Goal: Information Seeking & Learning: Learn about a topic

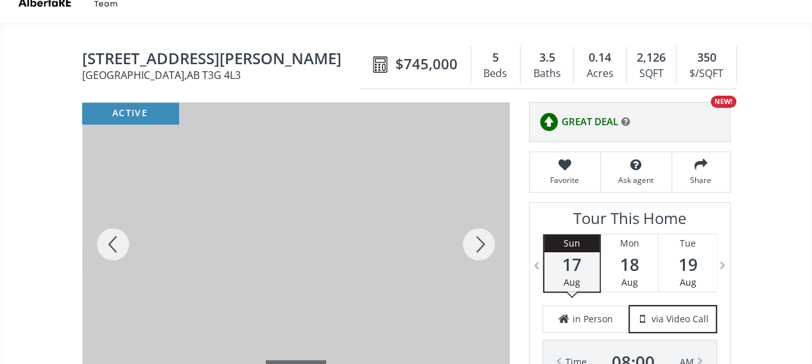
scroll to position [64, 0]
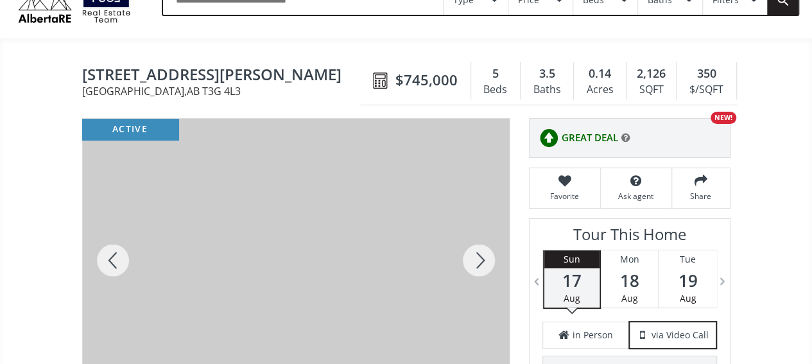
click at [485, 261] on div at bounding box center [479, 260] width 62 height 283
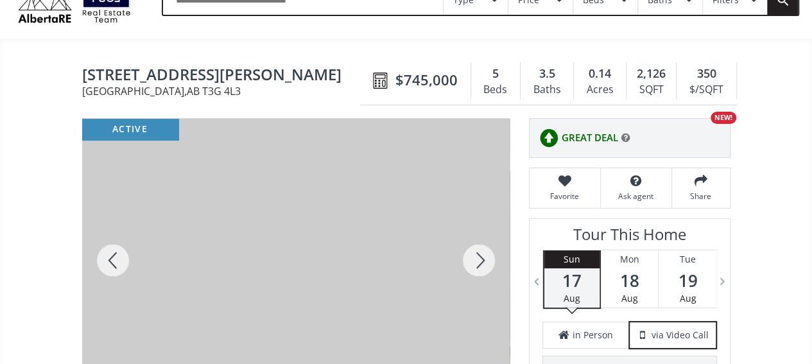
click at [485, 261] on div at bounding box center [479, 260] width 62 height 283
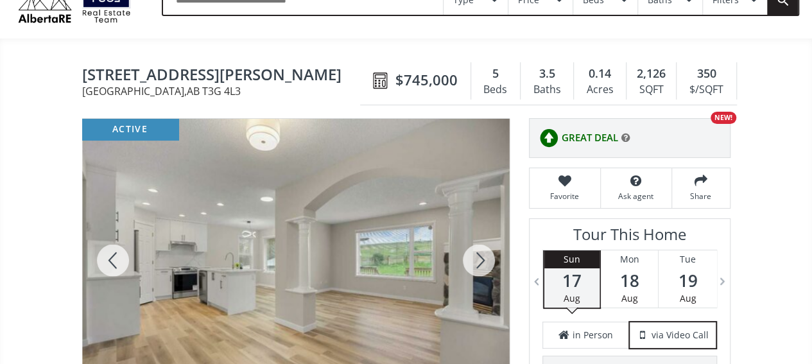
click at [485, 261] on div at bounding box center [479, 260] width 62 height 283
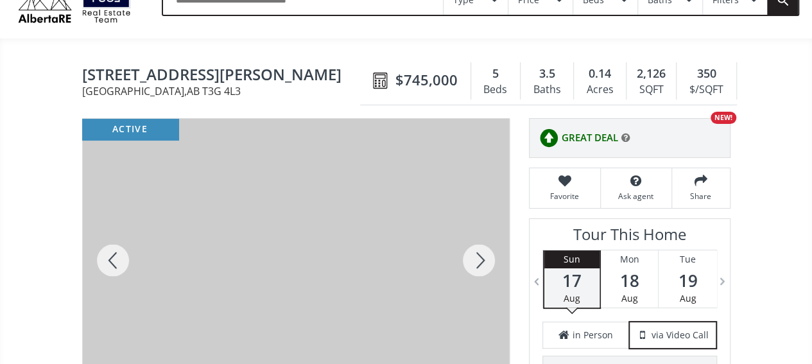
click at [485, 261] on div at bounding box center [479, 260] width 62 height 283
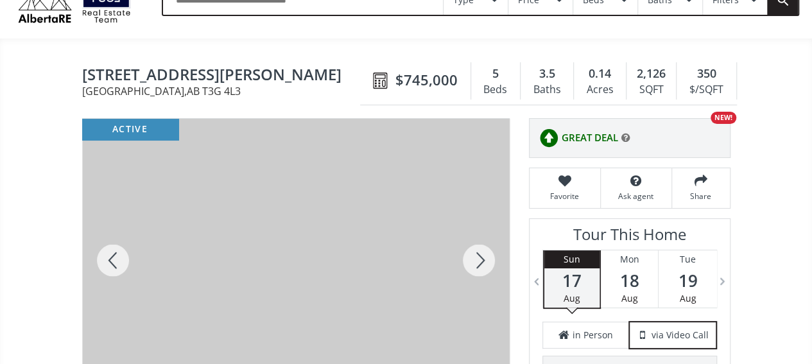
click at [485, 261] on div at bounding box center [479, 260] width 62 height 283
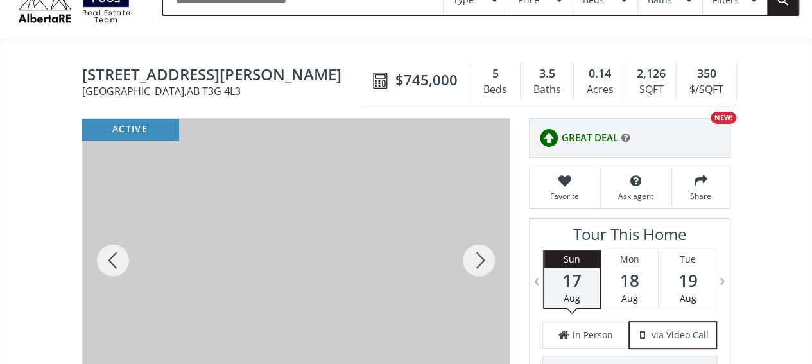
click at [485, 261] on div at bounding box center [479, 260] width 62 height 283
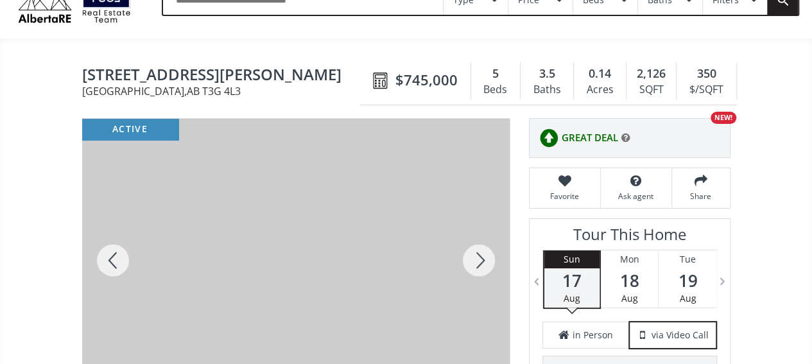
click at [485, 261] on div at bounding box center [479, 260] width 62 height 283
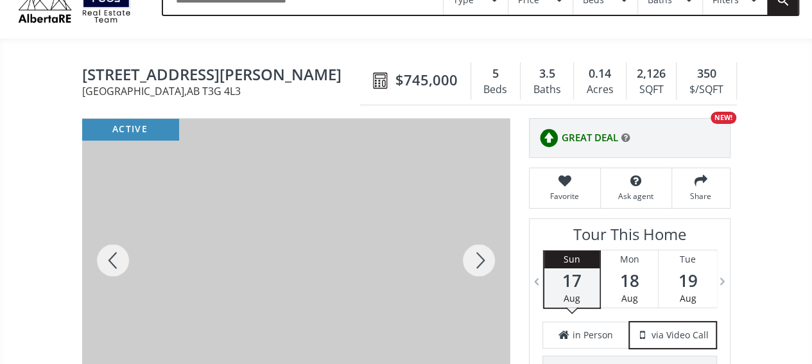
click at [485, 261] on div at bounding box center [479, 260] width 62 height 283
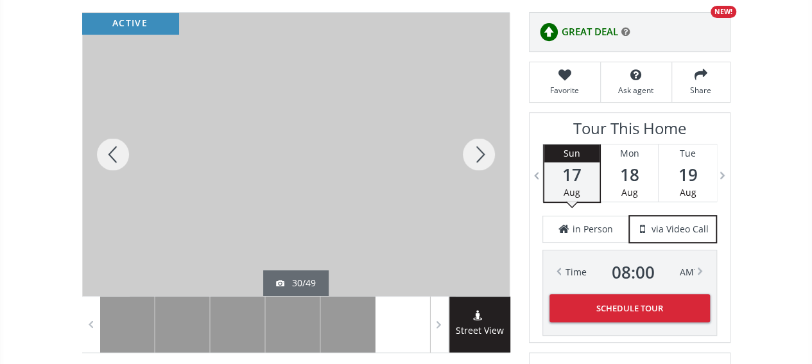
scroll to position [193, 0]
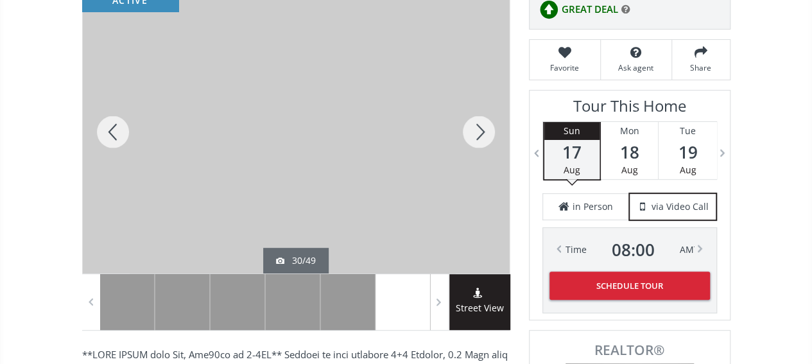
click at [483, 134] on div at bounding box center [479, 131] width 62 height 283
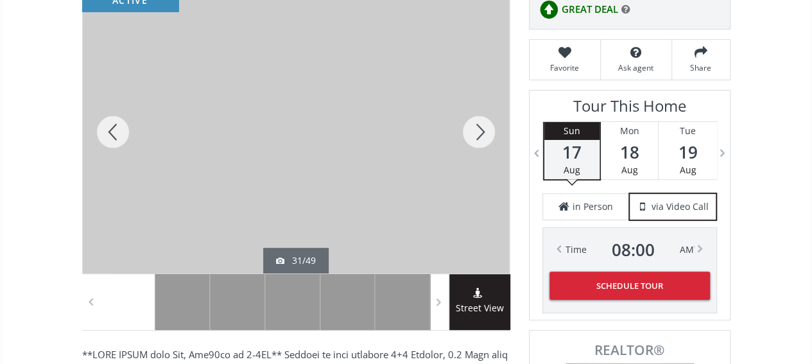
click at [483, 134] on div at bounding box center [479, 131] width 62 height 283
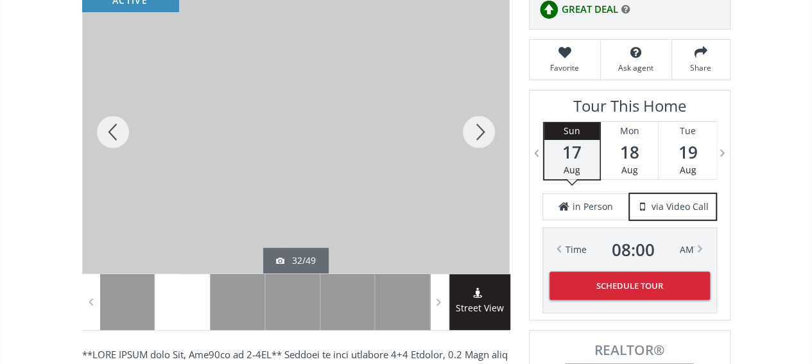
click at [483, 134] on div at bounding box center [479, 131] width 62 height 283
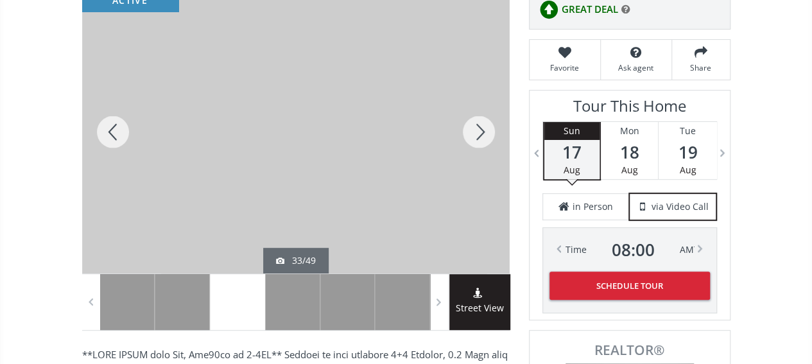
click at [483, 134] on div at bounding box center [479, 131] width 62 height 283
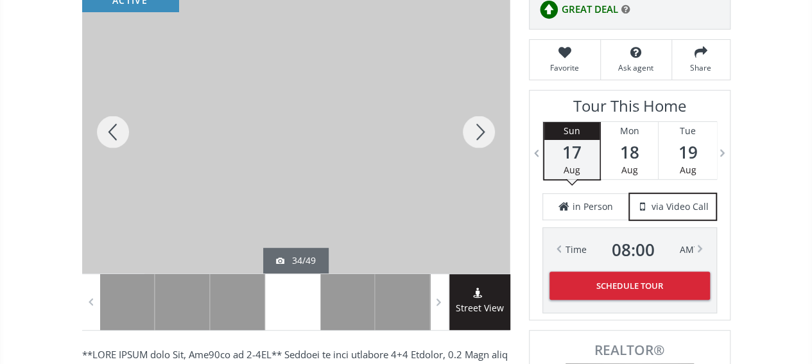
click at [483, 134] on div at bounding box center [479, 131] width 62 height 283
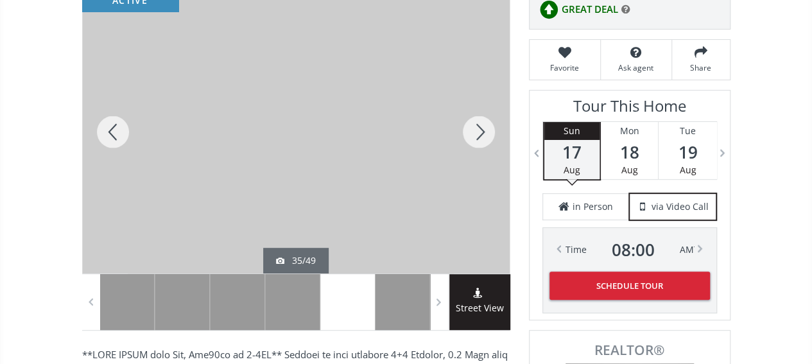
click at [483, 134] on div at bounding box center [479, 131] width 62 height 283
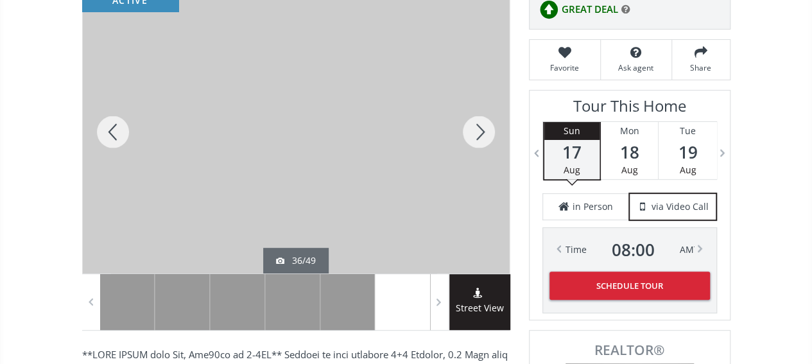
click at [483, 134] on div at bounding box center [479, 131] width 62 height 283
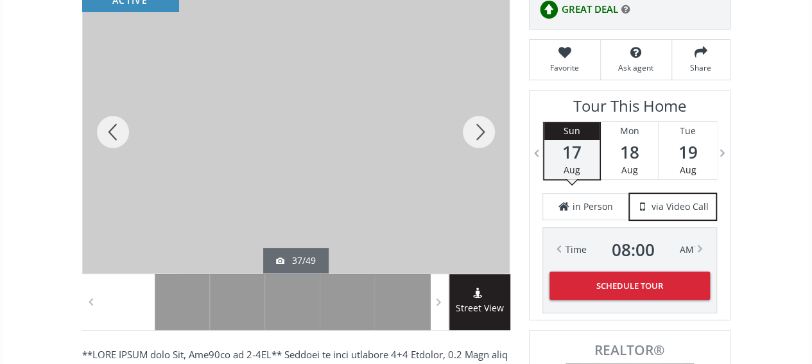
click at [483, 134] on div at bounding box center [479, 131] width 62 height 283
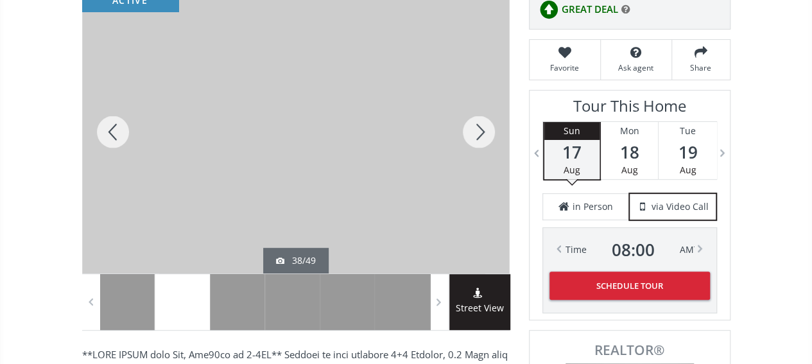
click at [483, 134] on div at bounding box center [479, 131] width 62 height 283
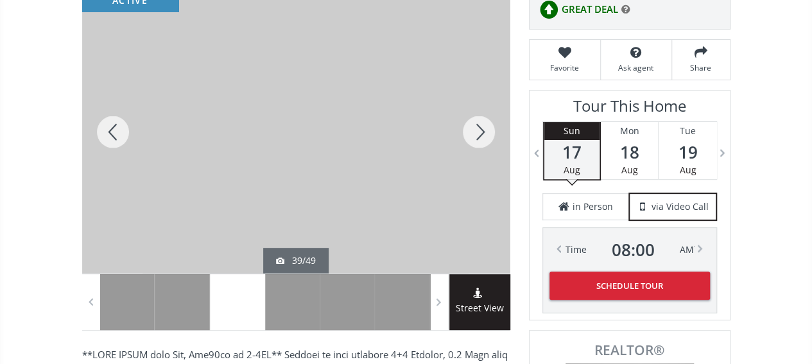
click at [483, 134] on div at bounding box center [479, 131] width 62 height 283
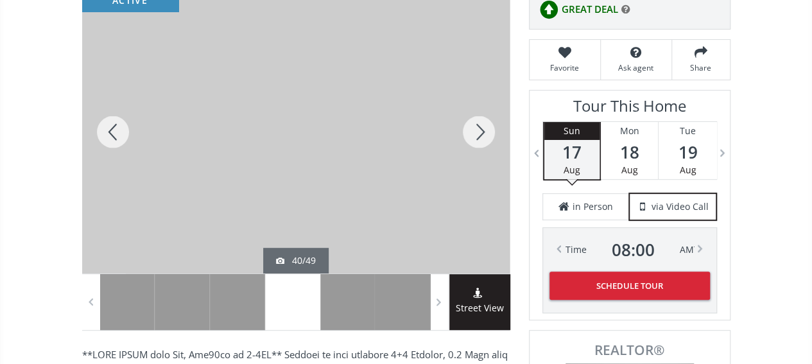
click at [478, 128] on div at bounding box center [479, 131] width 62 height 283
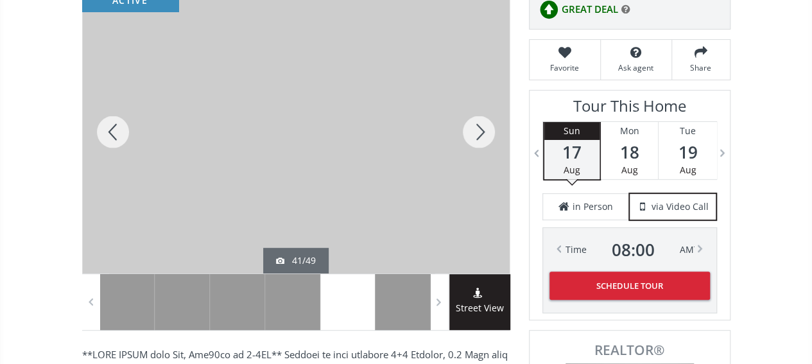
click at [478, 128] on div at bounding box center [479, 131] width 62 height 283
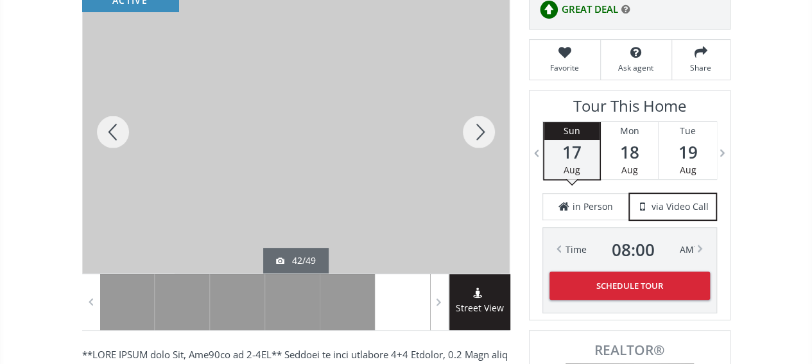
click at [478, 128] on div at bounding box center [479, 131] width 62 height 283
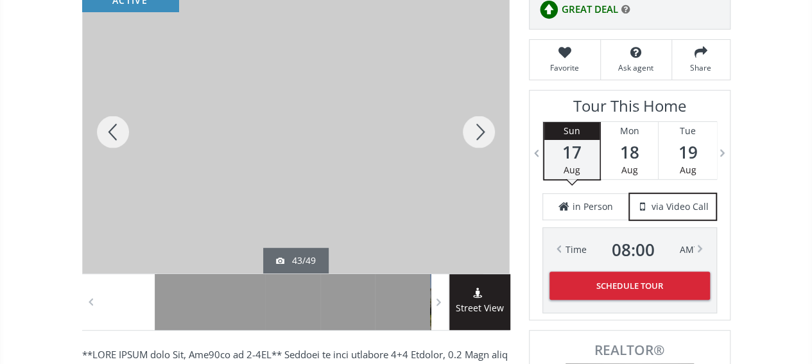
click at [478, 128] on div at bounding box center [479, 131] width 62 height 283
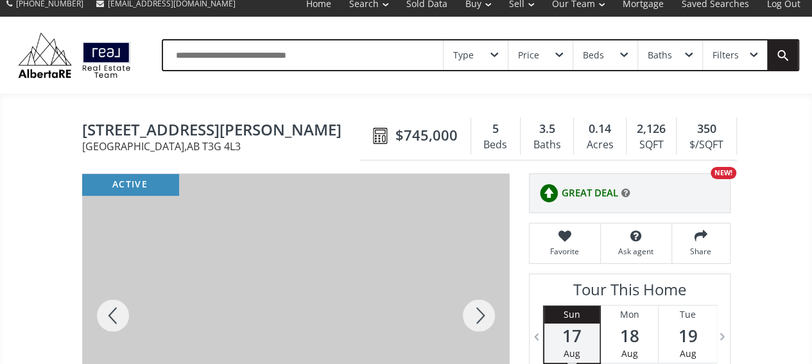
scroll to position [0, 0]
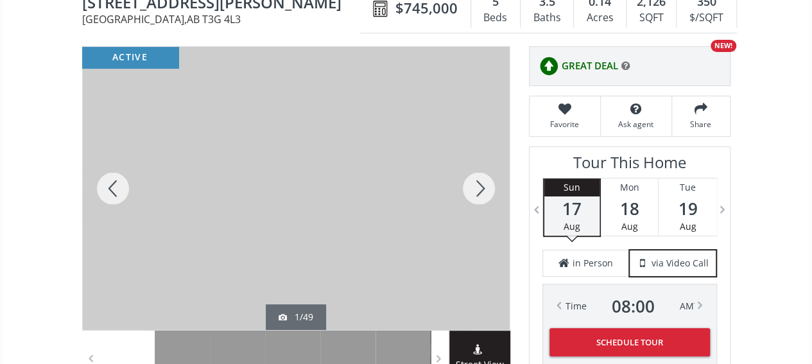
scroll to position [128, 0]
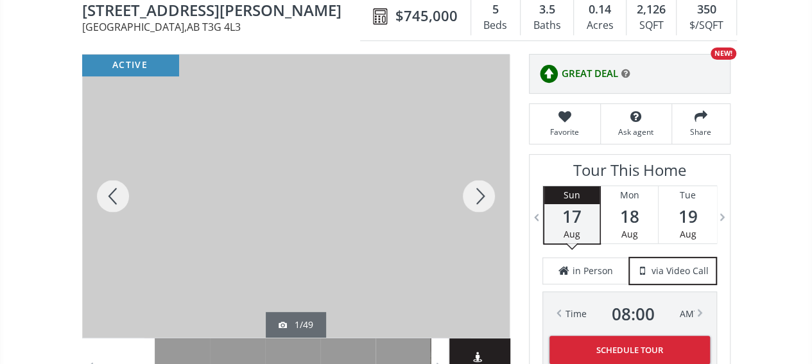
click at [480, 191] on div at bounding box center [479, 196] width 62 height 283
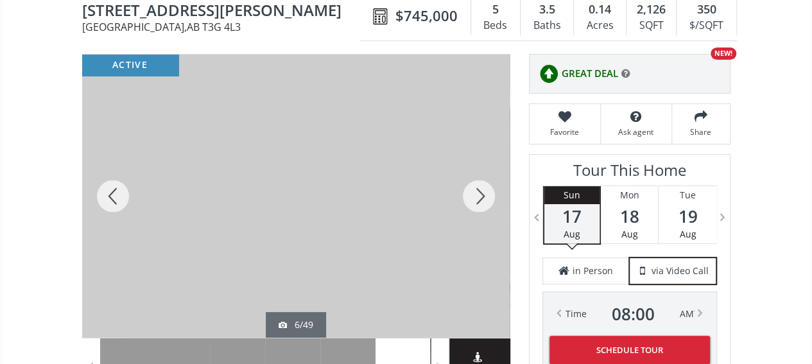
click at [480, 191] on div at bounding box center [479, 196] width 62 height 283
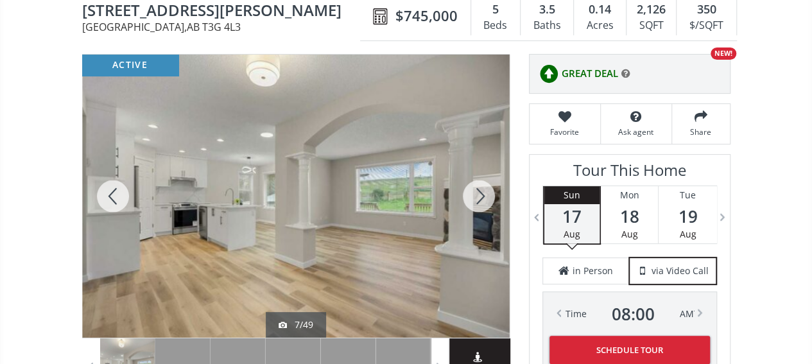
click at [480, 191] on div at bounding box center [479, 196] width 62 height 283
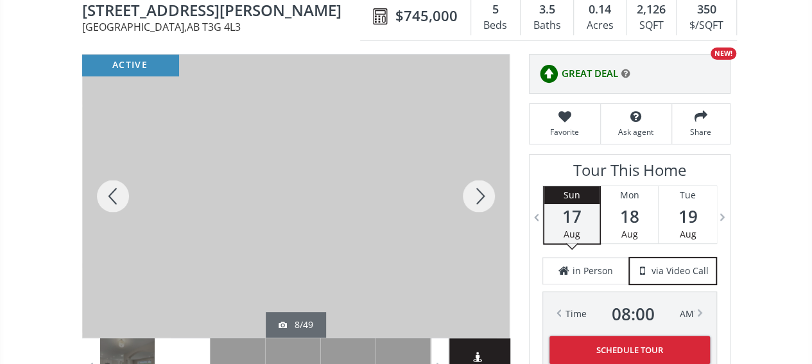
click at [480, 191] on div at bounding box center [479, 196] width 62 height 283
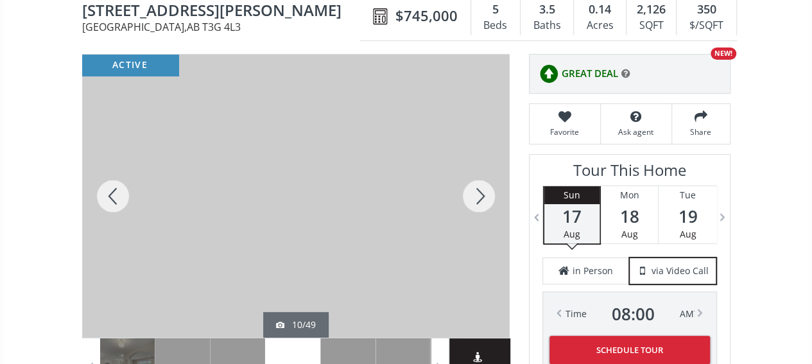
click at [480, 191] on div at bounding box center [479, 196] width 62 height 283
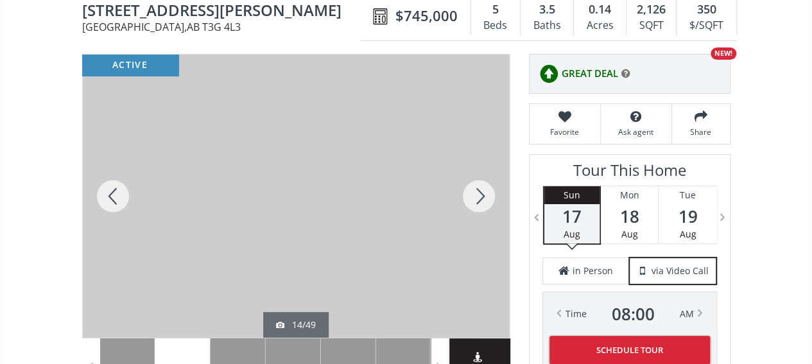
click at [480, 191] on div at bounding box center [479, 196] width 62 height 283
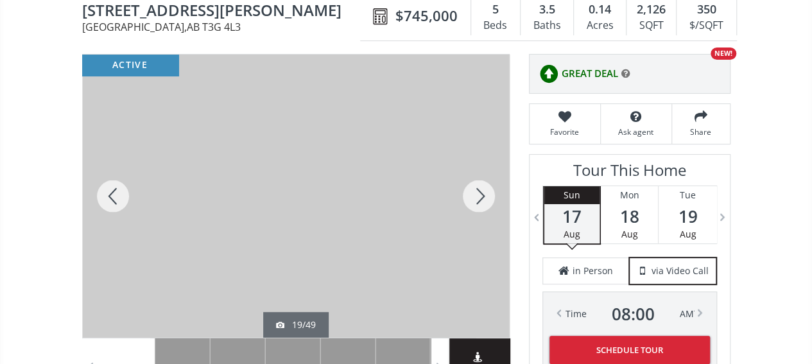
click at [480, 191] on div at bounding box center [479, 196] width 62 height 283
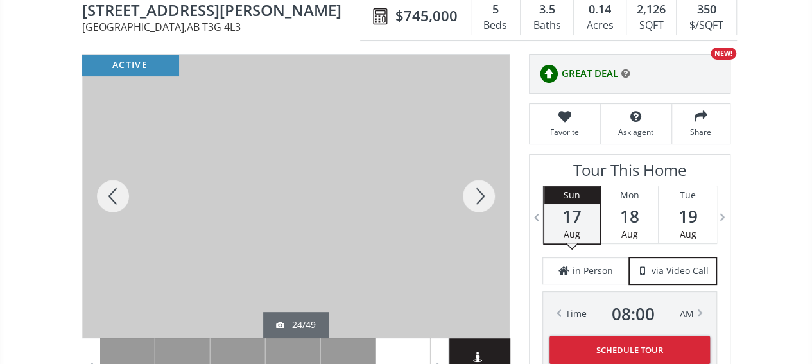
click at [480, 191] on div at bounding box center [479, 196] width 62 height 283
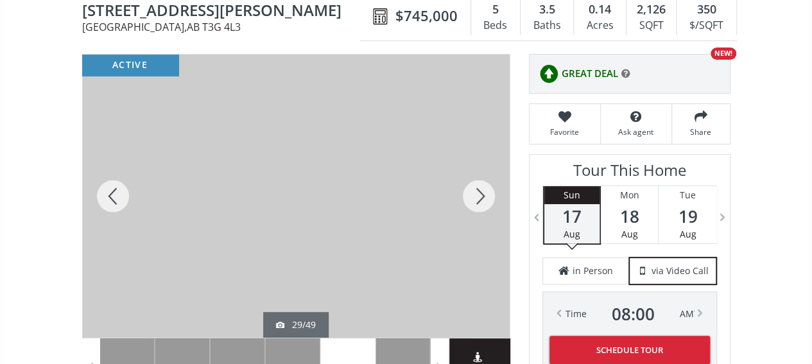
click at [480, 191] on div at bounding box center [479, 196] width 62 height 283
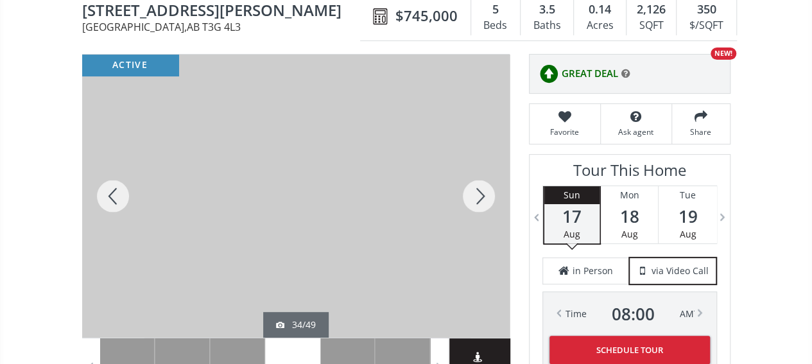
click at [480, 191] on div at bounding box center [479, 196] width 62 height 283
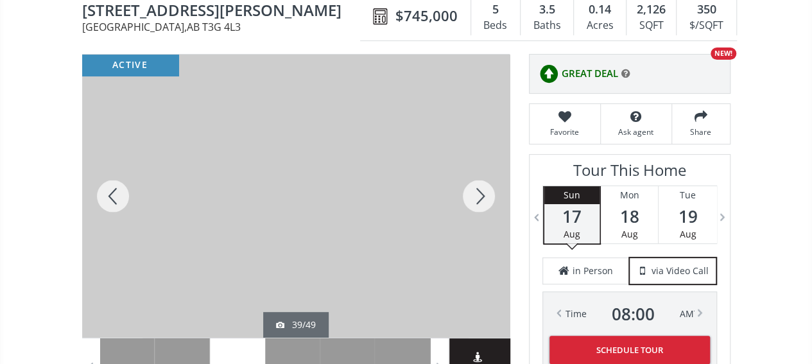
click at [480, 191] on div at bounding box center [479, 196] width 62 height 283
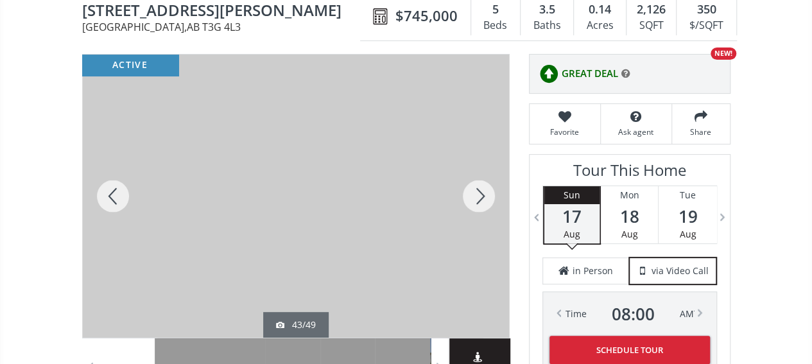
click at [480, 191] on div at bounding box center [479, 196] width 62 height 283
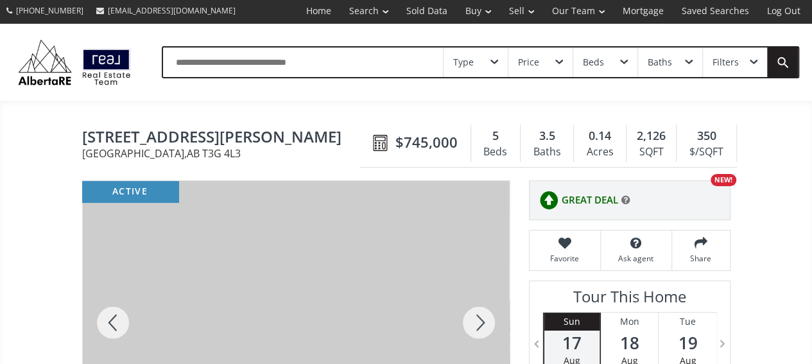
scroll to position [0, 0]
